Goal: Contribute content: Contribute content

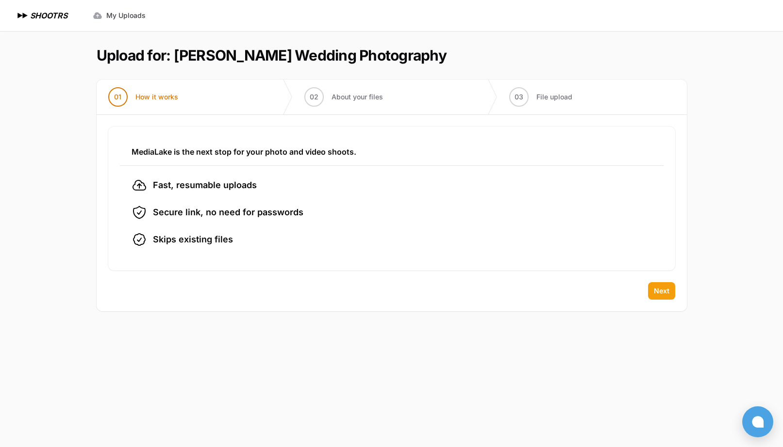
click at [668, 291] on span "Next" at bounding box center [662, 291] width 16 height 10
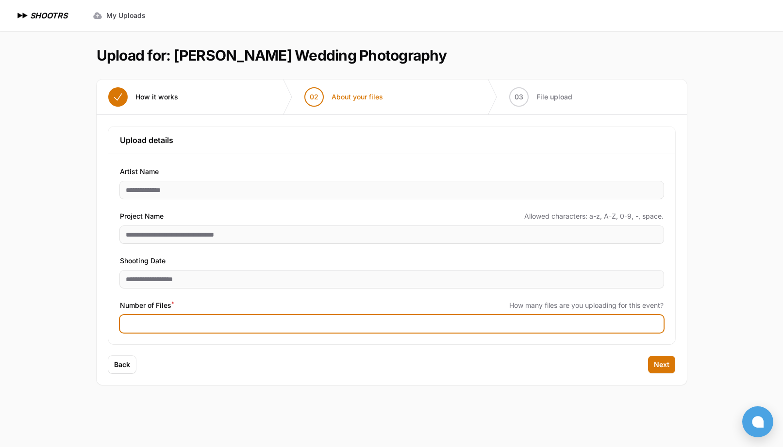
click at [624, 324] on input "Number of Files *" at bounding box center [391, 323] width 543 height 17
type input "****"
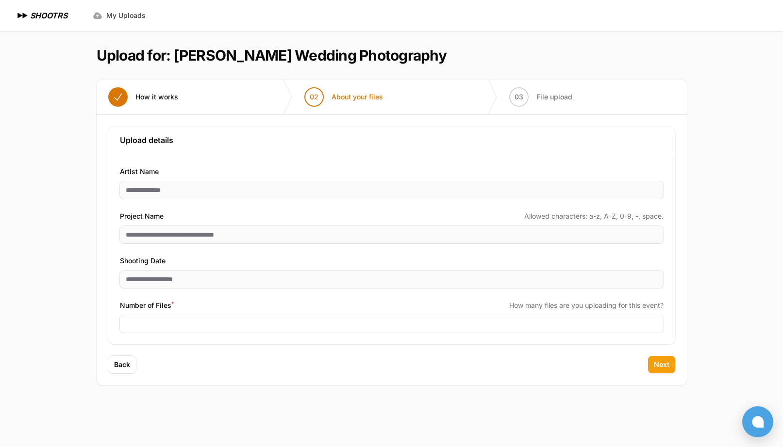
click at [658, 363] on span "Next" at bounding box center [662, 365] width 16 height 10
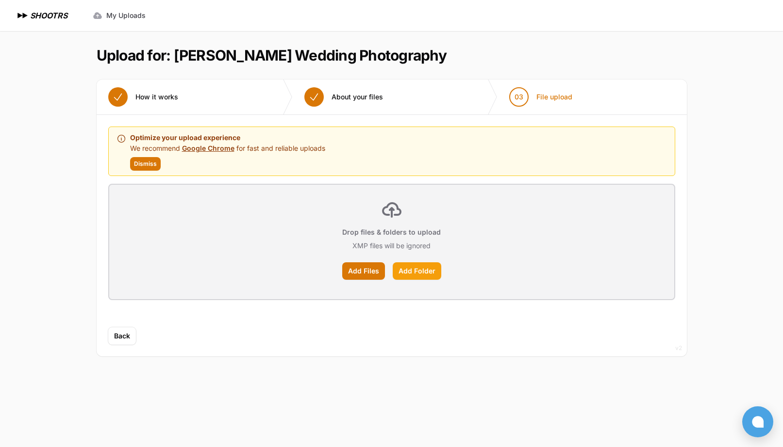
click at [405, 267] on label "Add Folder" at bounding box center [417, 270] width 49 height 17
click at [0, 0] on input "Add Folder" at bounding box center [0, 0] width 0 height 0
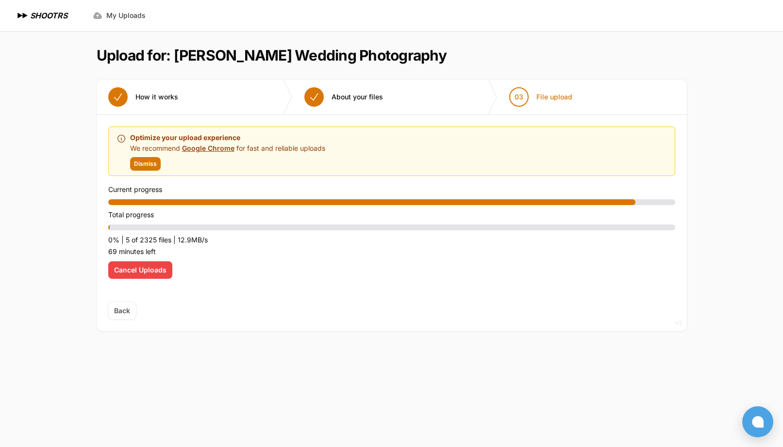
click at [158, 268] on span "Cancel Uploads" at bounding box center [140, 270] width 52 height 10
